Goal: Information Seeking & Learning: Learn about a topic

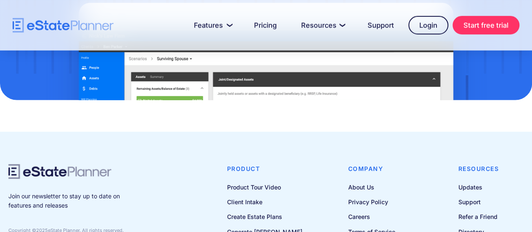
scroll to position [1251, 0]
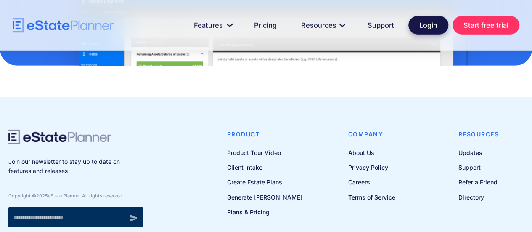
click at [432, 26] on link "Login" at bounding box center [428, 25] width 40 height 19
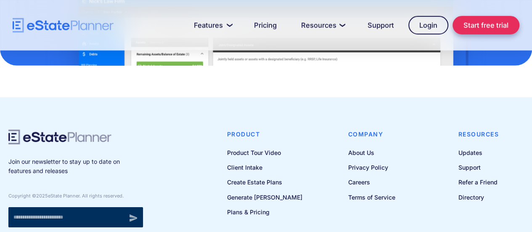
click at [489, 28] on link "Start free trial" at bounding box center [485, 25] width 67 height 19
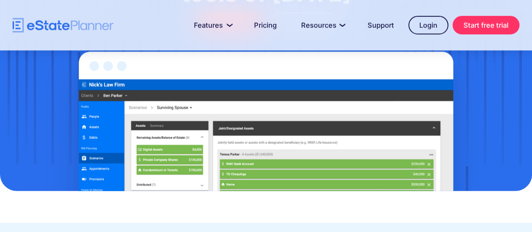
scroll to position [1126, 0]
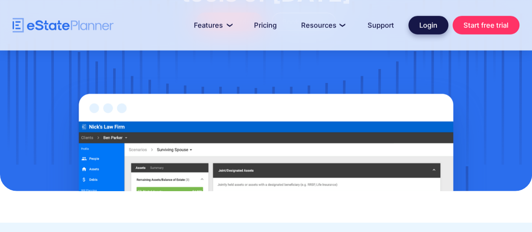
click at [424, 26] on link "Login" at bounding box center [428, 25] width 40 height 19
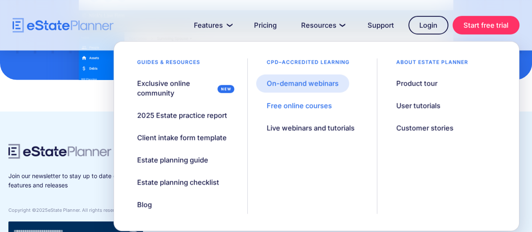
scroll to position [1238, 0]
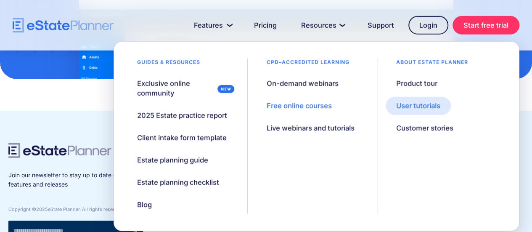
click at [415, 106] on div "User tutorials" at bounding box center [418, 106] width 44 height 10
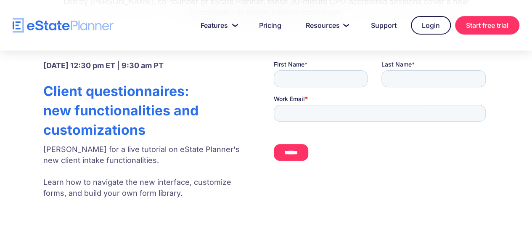
scroll to position [123, 0]
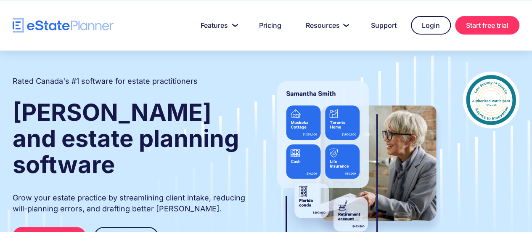
scroll to position [85, 0]
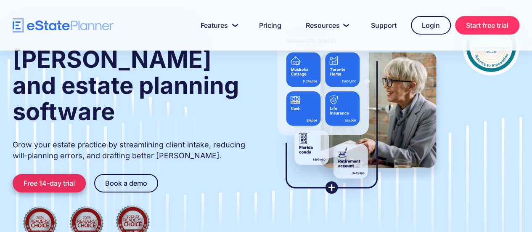
click at [62, 174] on link "Free 14-day trial" at bounding box center [49, 183] width 73 height 19
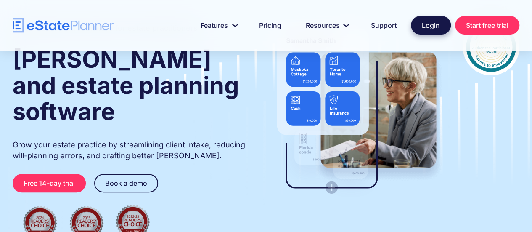
click at [435, 25] on link "Login" at bounding box center [431, 25] width 40 height 19
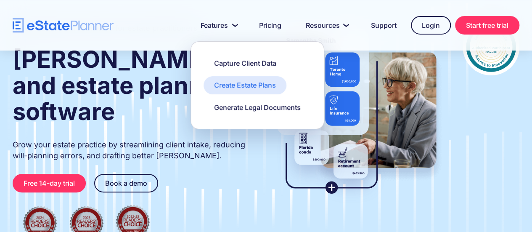
click at [234, 89] on div "Create Estate Plans" at bounding box center [245, 84] width 62 height 9
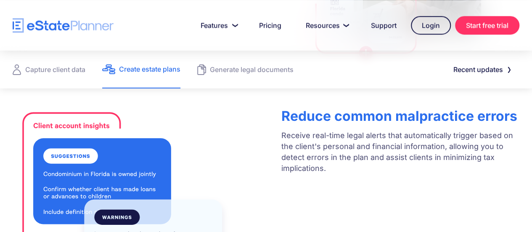
scroll to position [410, 0]
